Goal: Transaction & Acquisition: Purchase product/service

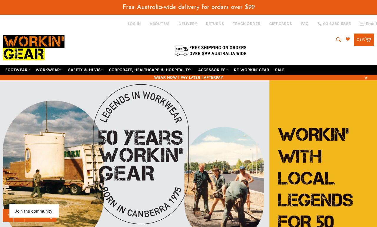
click at [65, 65] on link "WORKWEAR" at bounding box center [49, 70] width 32 height 10
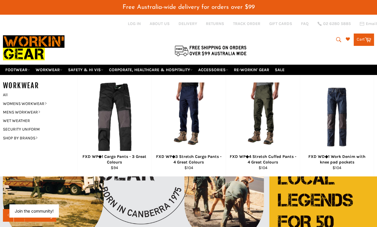
click at [195, 65] on link "CORPORATE, HEALTHCARE & HOSPITALITY" at bounding box center [151, 70] width 88 height 10
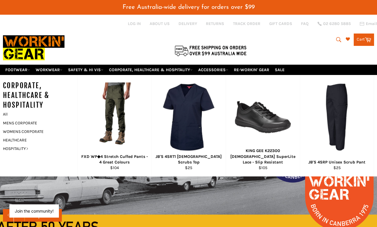
click at [16, 136] on link "HEALTHCARE" at bounding box center [35, 140] width 71 height 9
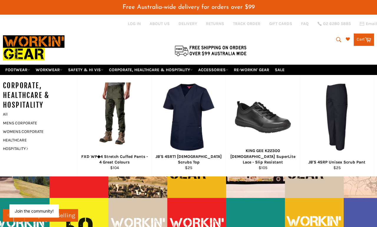
scroll to position [2, 0]
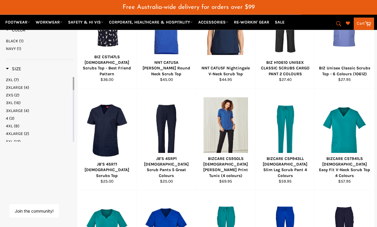
scroll to position [241, 0]
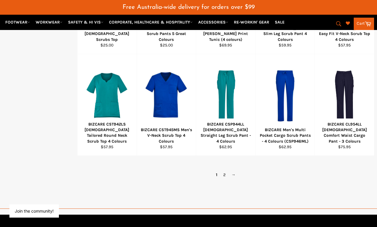
click at [222, 171] on link "2" at bounding box center [224, 175] width 8 height 9
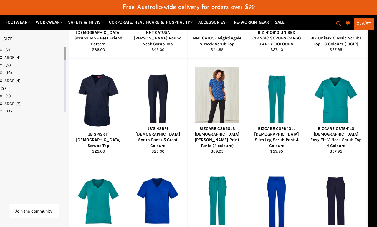
scroll to position [278, 9]
click at [148, 129] on div "JB'S 4SRP1 [DEMOGRAPHIC_DATA] Scrub Pants 5 Great Colours" at bounding box center [158, 137] width 52 height 23
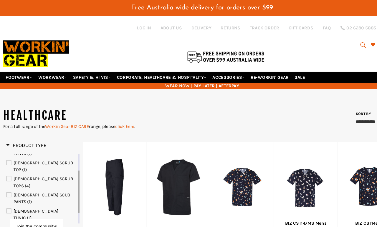
scroll to position [2, 0]
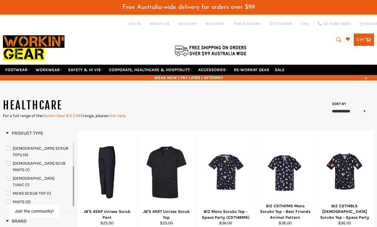
click at [8, 200] on span "PANTS" at bounding box center [8, 202] width 4 height 4
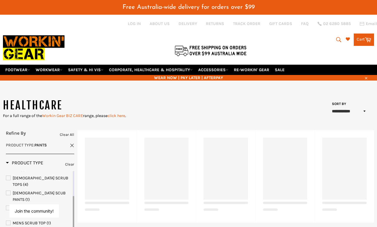
scroll to position [328, 0]
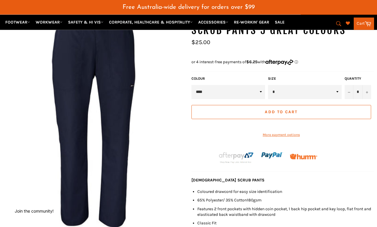
scroll to position [94, 0]
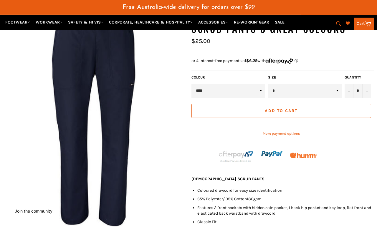
click at [248, 84] on select "****" at bounding box center [228, 91] width 74 height 14
click at [26, 159] on img at bounding box center [94, 118] width 183 height 223
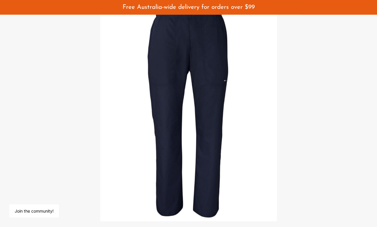
click at [32, 153] on div at bounding box center [188, 113] width 377 height 227
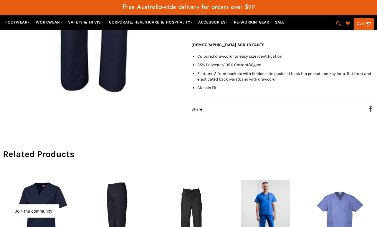
scroll to position [229, 0]
